Goal: Navigation & Orientation: Find specific page/section

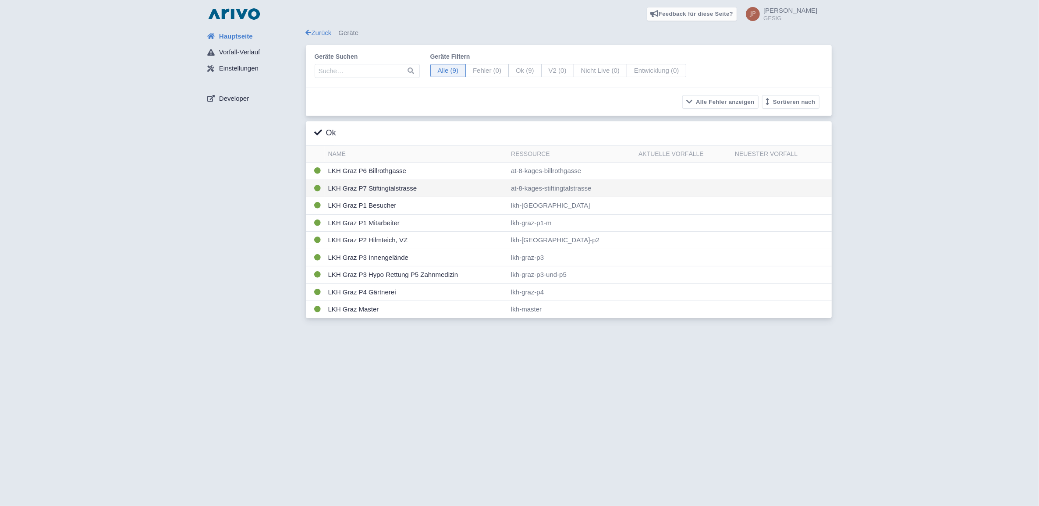
click at [370, 188] on td "LKH Graz P7 Stiftingtalstrasse" at bounding box center [416, 189] width 183 height 18
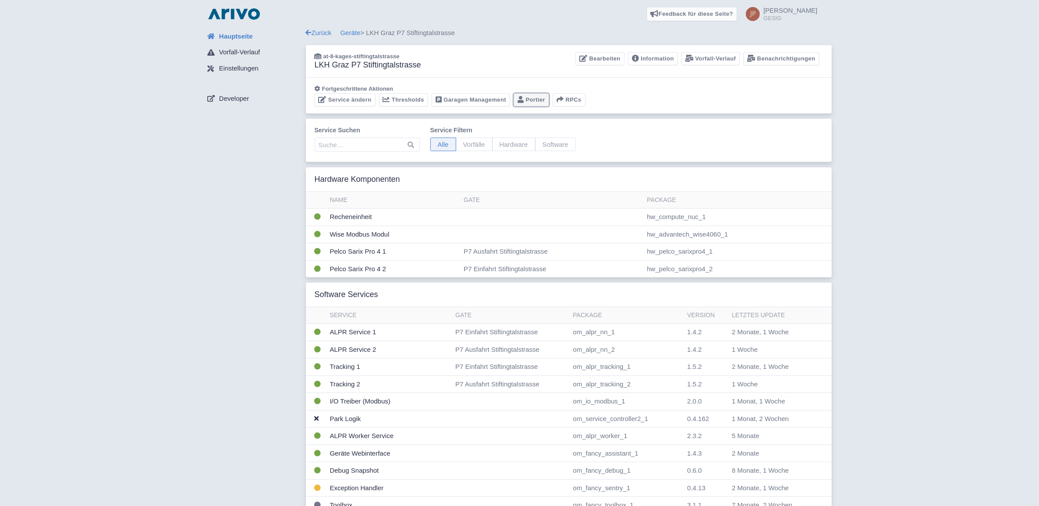
click at [527, 97] on link "Portier" at bounding box center [531, 100] width 35 height 14
click at [353, 33] on link "Geräte" at bounding box center [350, 32] width 20 height 7
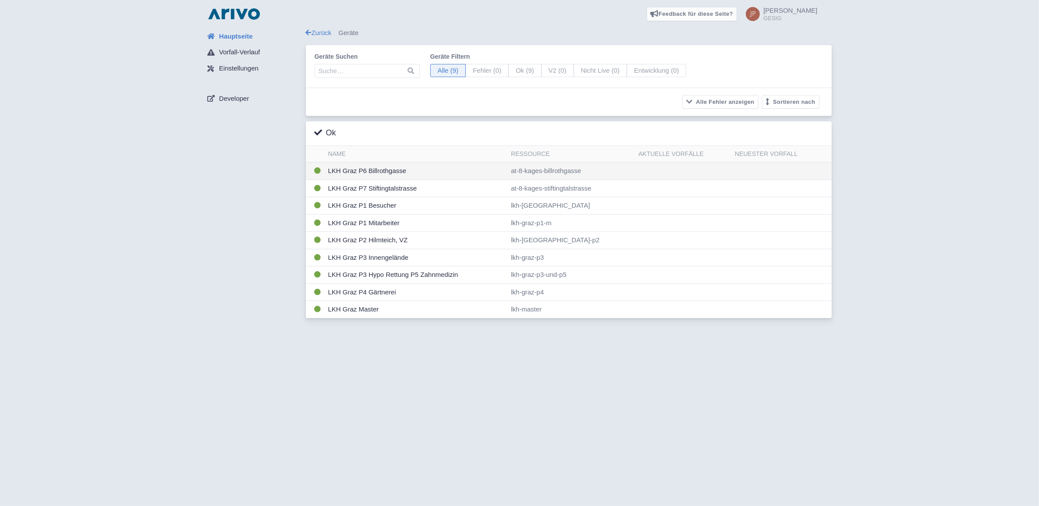
click at [372, 172] on td "LKH Graz P6 Billrothgasse" at bounding box center [416, 172] width 183 height 18
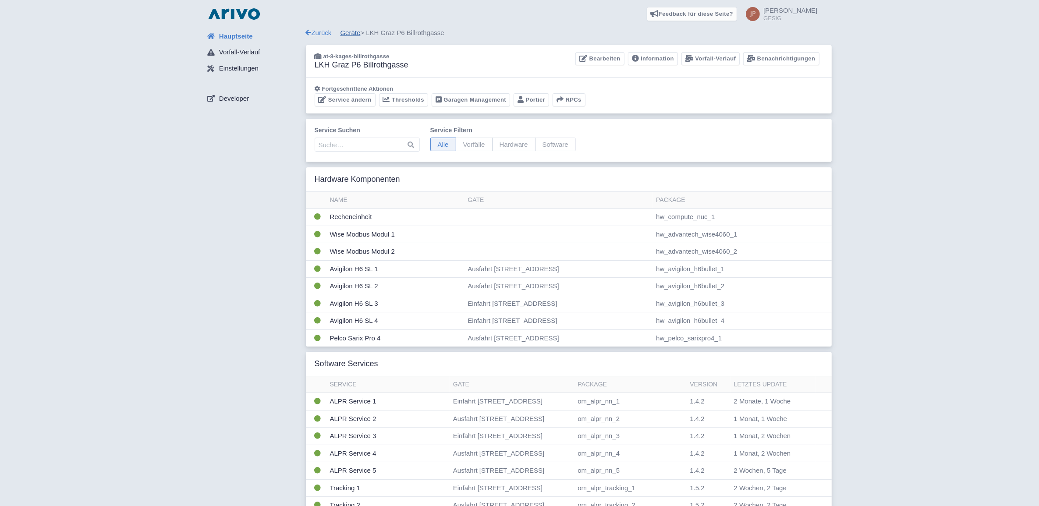
click at [353, 32] on link "Geräte" at bounding box center [350, 32] width 20 height 7
